Goal: Transaction & Acquisition: Purchase product/service

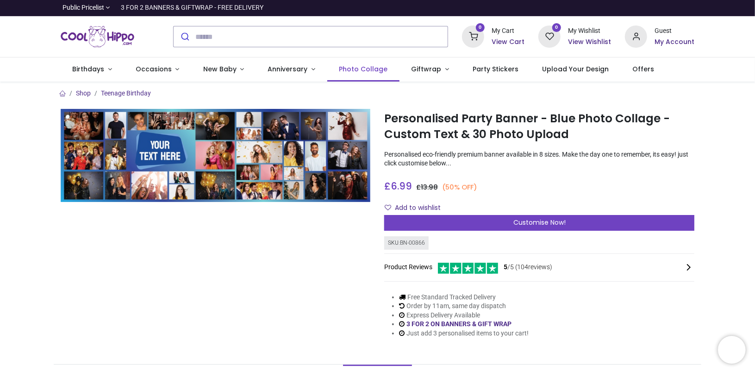
click at [354, 64] on link "Photo Collage" at bounding box center [363, 69] width 72 height 24
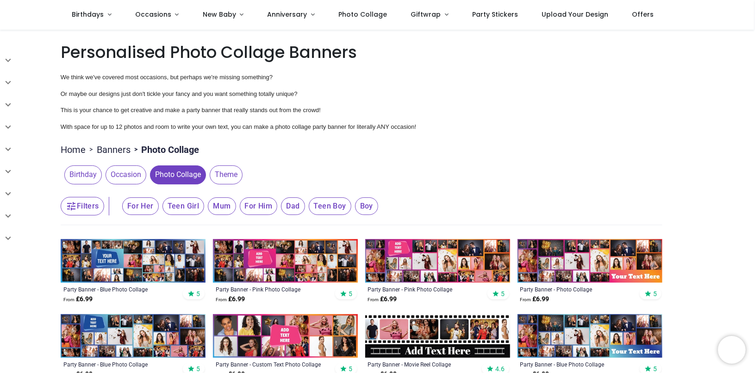
scroll to position [46, 0]
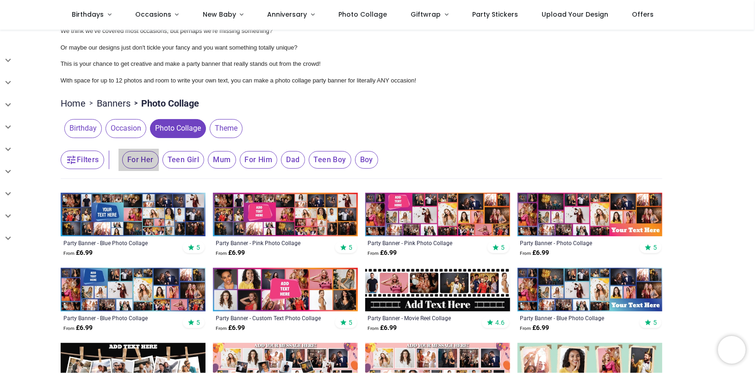
click at [138, 153] on span "For Her" at bounding box center [140, 160] width 37 height 18
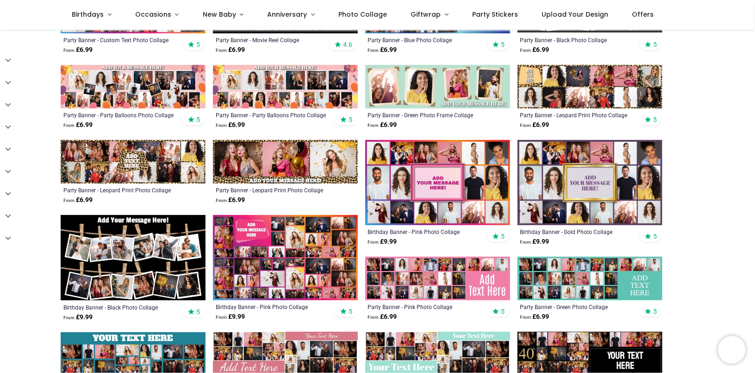
scroll to position [370, 0]
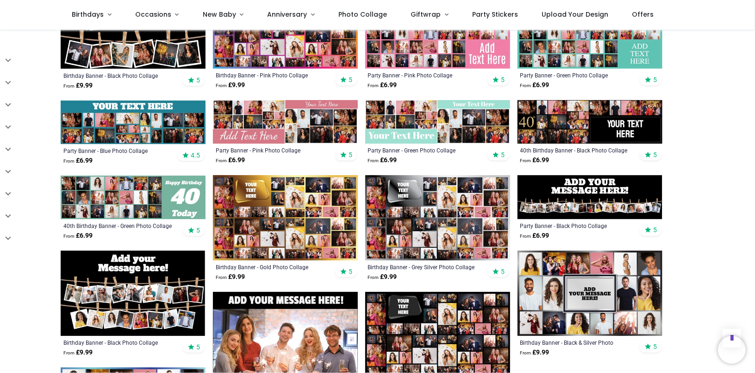
scroll to position [509, 0]
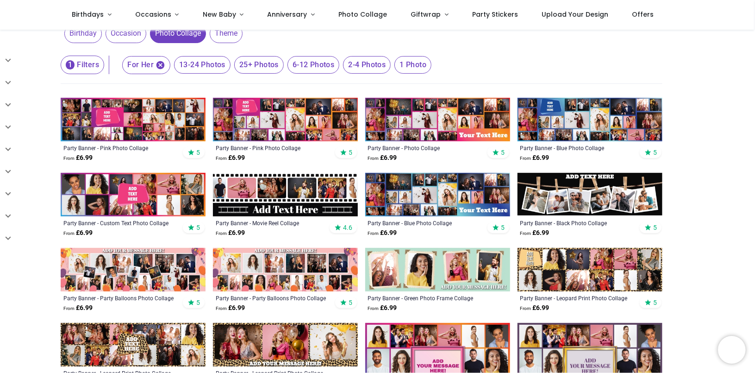
scroll to position [139, 0]
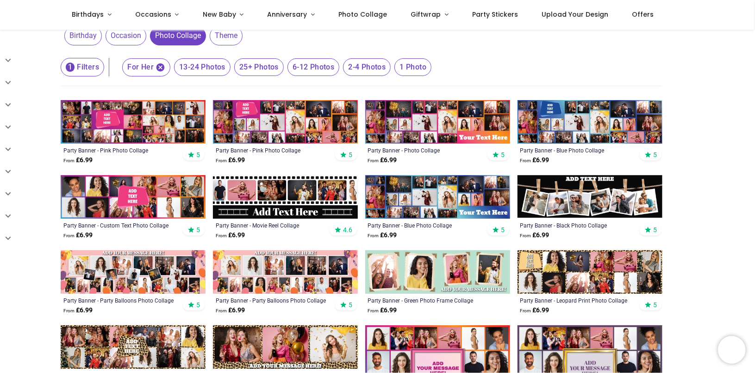
click at [140, 124] on img at bounding box center [133, 122] width 145 height 44
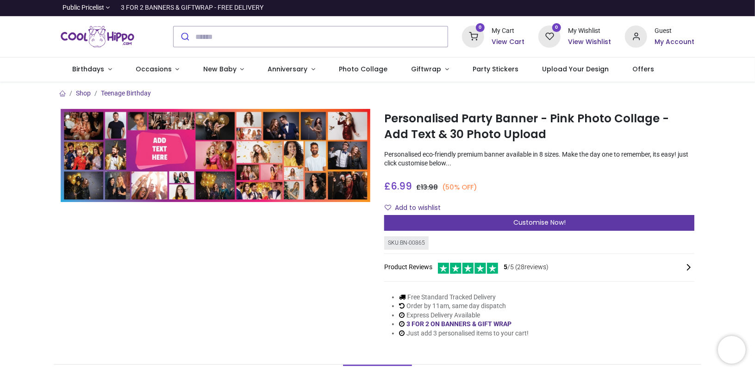
click at [550, 227] on div "Customise Now!" at bounding box center [539, 223] width 310 height 16
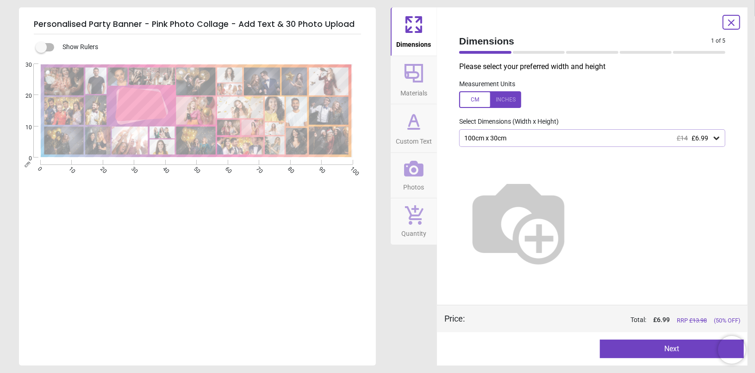
click at [578, 196] on img at bounding box center [518, 221] width 119 height 119
click at [476, 95] on div at bounding box center [490, 99] width 62 height 17
click at [716, 141] on icon at bounding box center [716, 137] width 9 height 9
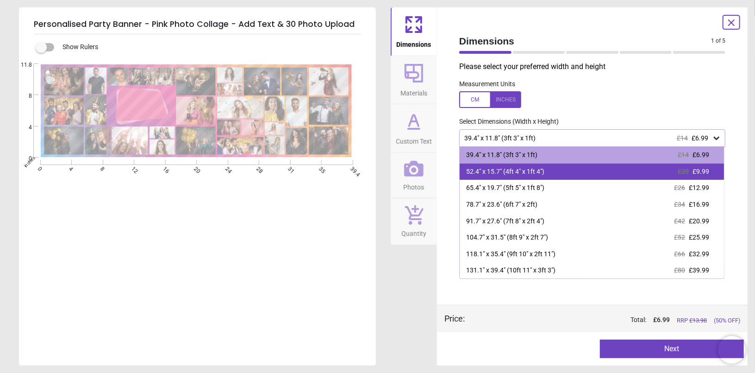
click at [702, 171] on span "£9.99" at bounding box center [701, 171] width 17 height 7
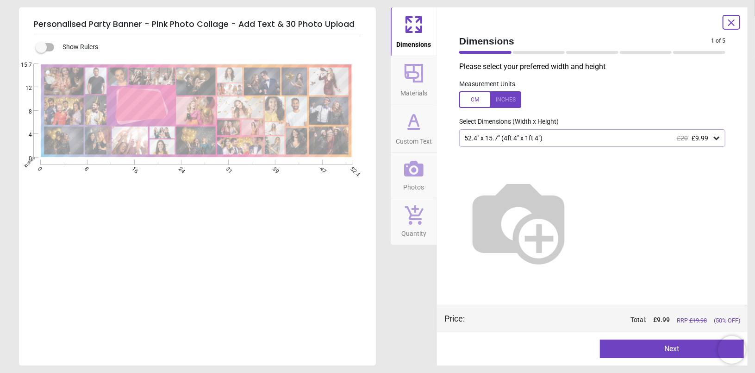
click at [678, 342] on button "Next" at bounding box center [672, 348] width 144 height 19
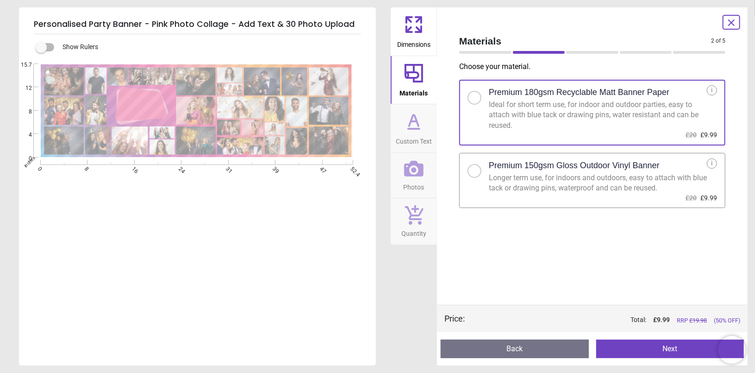
click at [660, 345] on button "Next" at bounding box center [670, 348] width 148 height 19
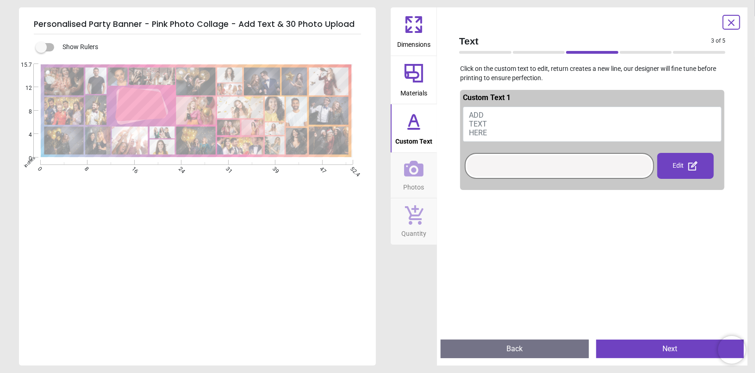
click at [475, 113] on span "ADD TEXT HERE" at bounding box center [478, 124] width 18 height 26
click at [670, 166] on div "Edit" at bounding box center [686, 166] width 57 height 26
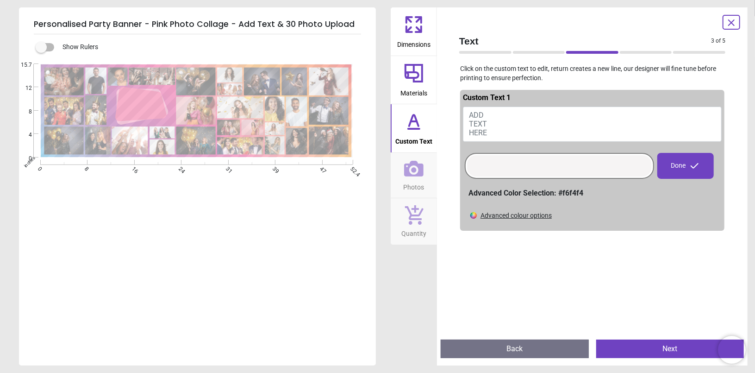
click at [485, 165] on div at bounding box center [559, 165] width 185 height 21
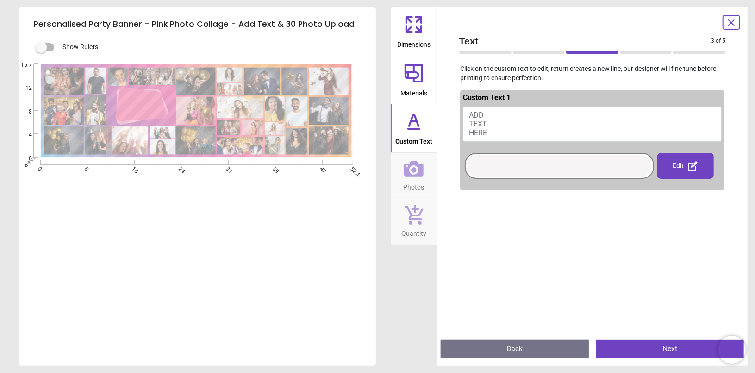
click at [482, 115] on span "ADD TEXT HERE" at bounding box center [478, 124] width 18 height 26
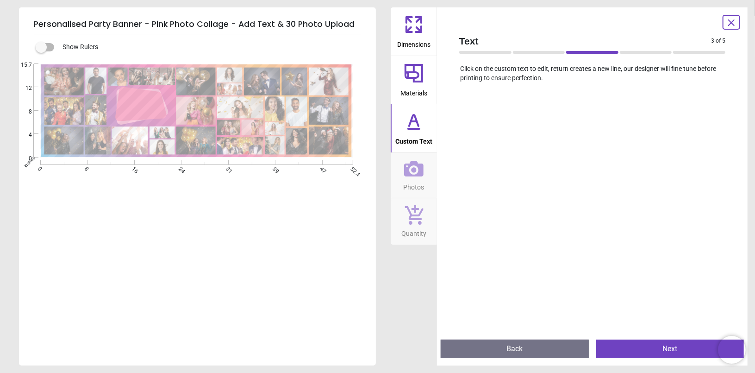
scroll to position [95, 0]
type textarea "**********"
click at [661, 343] on button "Next" at bounding box center [670, 348] width 148 height 19
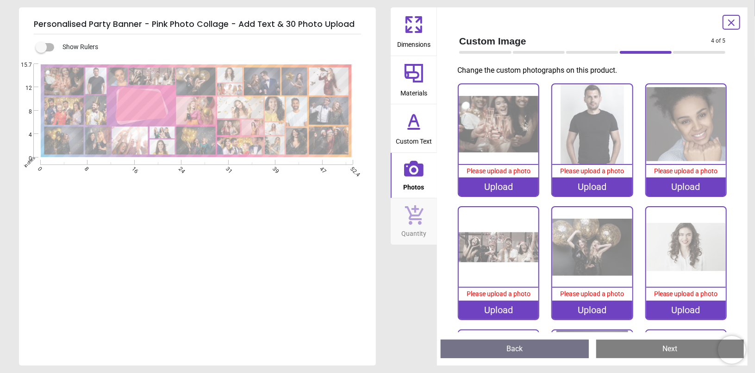
click at [507, 186] on div "Upload" at bounding box center [499, 186] width 80 height 19
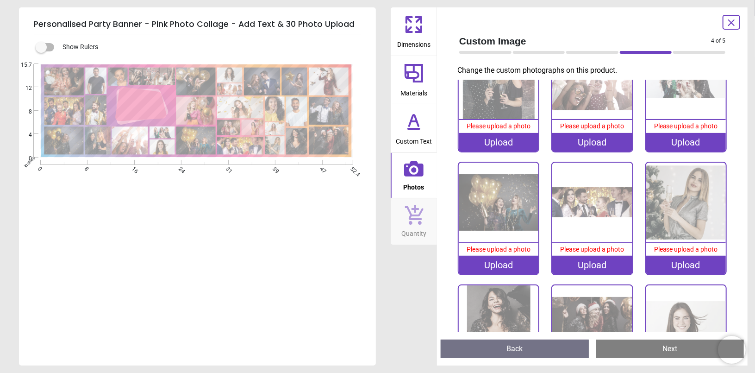
scroll to position [966, 0]
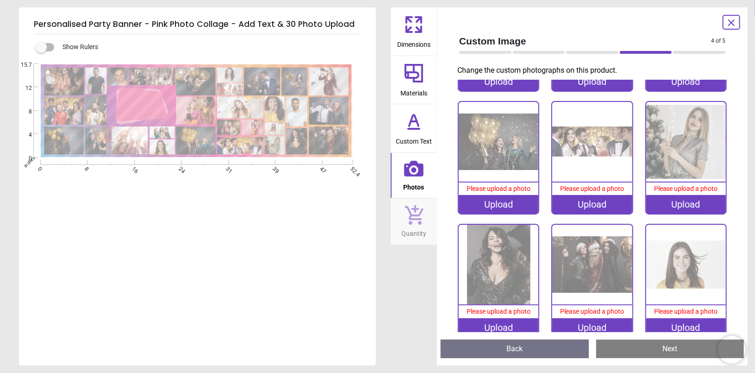
click at [733, 20] on icon at bounding box center [732, 23] width 6 height 6
